Goal: Check status: Check status

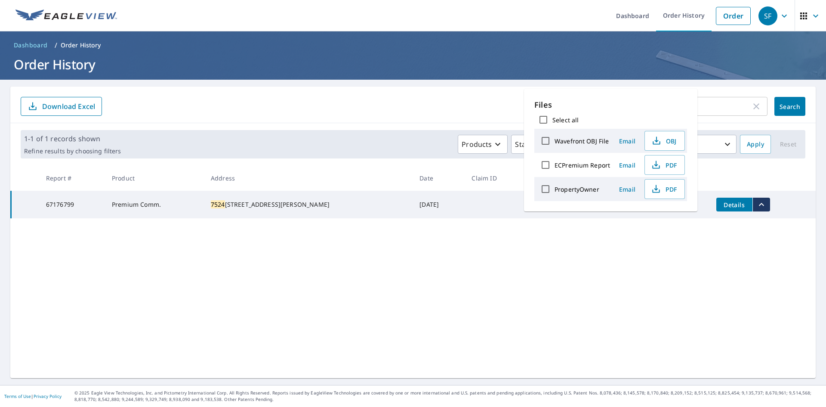
click at [729, 105] on input "7524" at bounding box center [688, 106] width 127 height 24
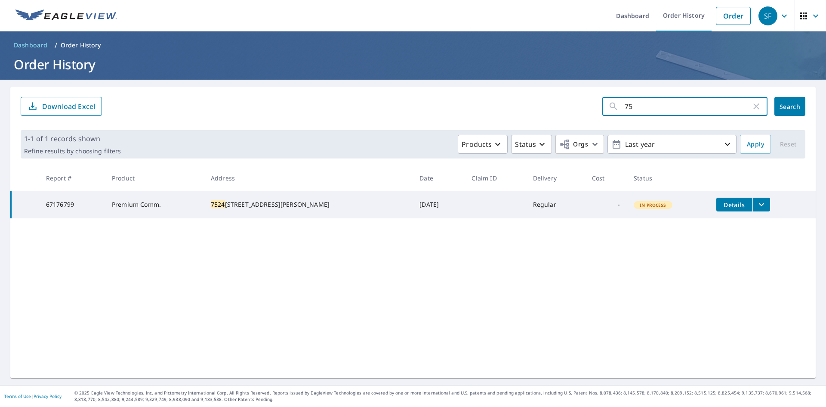
type input "7"
type input "8 bollard"
click at [794, 106] on button "Search" at bounding box center [790, 106] width 31 height 19
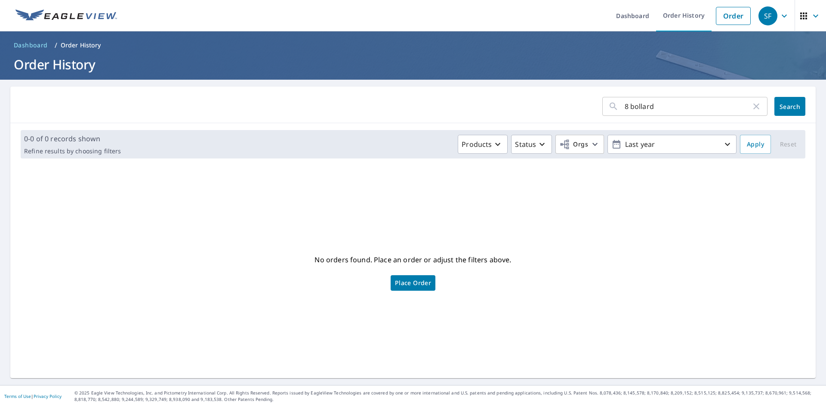
click at [693, 104] on input "8 bollard" at bounding box center [688, 106] width 127 height 24
click at [681, 109] on input "8 bollard" at bounding box center [688, 106] width 127 height 24
click at [678, 111] on input "8 bol" at bounding box center [688, 106] width 127 height 24
type input "8 bol"
click at [786, 101] on button "Search" at bounding box center [790, 106] width 31 height 19
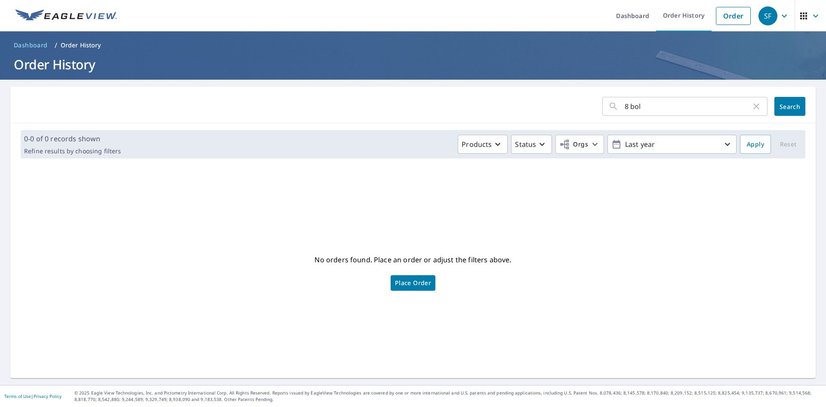
click at [645, 104] on input "8 bol" at bounding box center [688, 106] width 127 height 24
type input "8 ball"
click at [789, 103] on span "Search" at bounding box center [790, 106] width 17 height 8
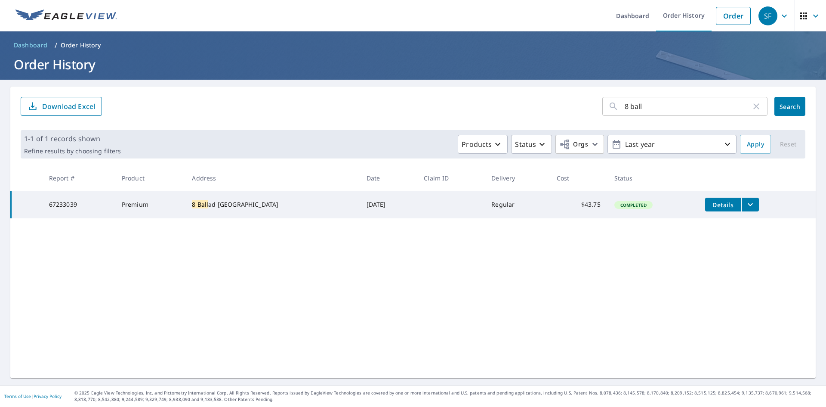
click at [748, 178] on icon "filesDropdownBtn-67233039" at bounding box center [750, 204] width 5 height 3
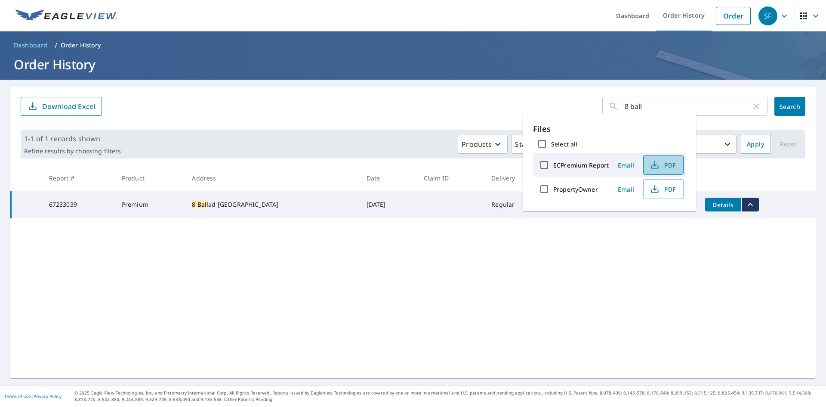
click at [654, 164] on icon "button" at bounding box center [655, 164] width 4 height 6
